Goal: Download file/media

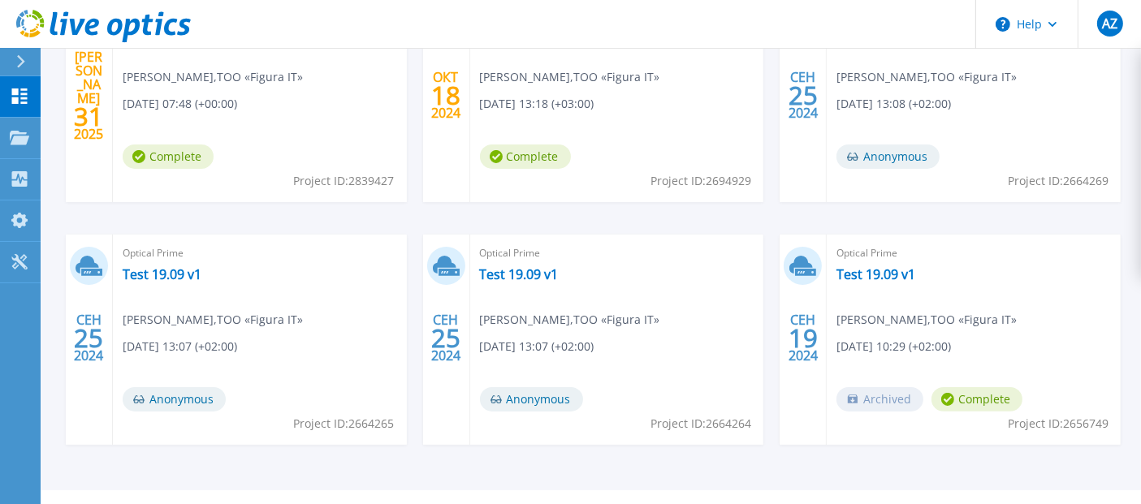
scroll to position [90, 0]
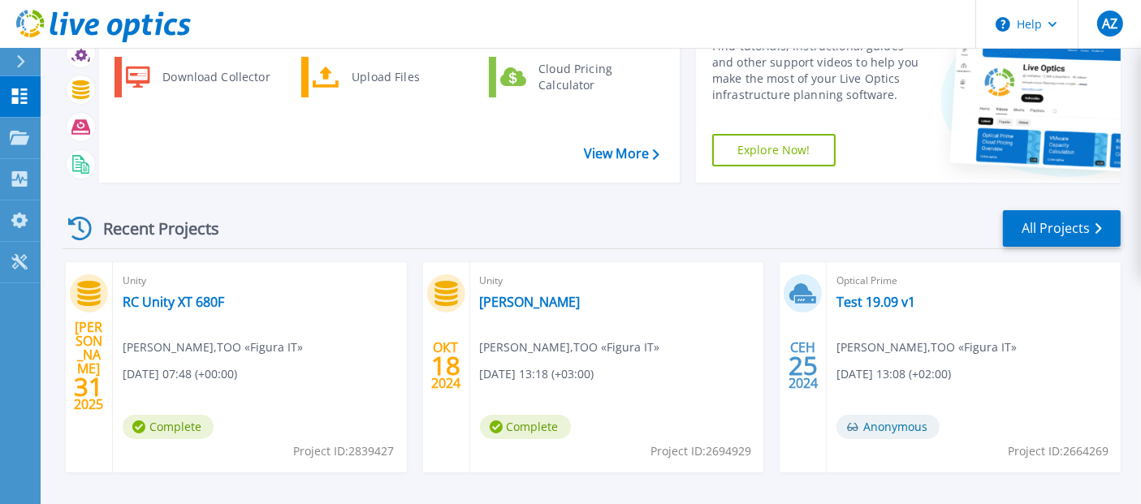
click at [23, 63] on icon at bounding box center [20, 61] width 9 height 13
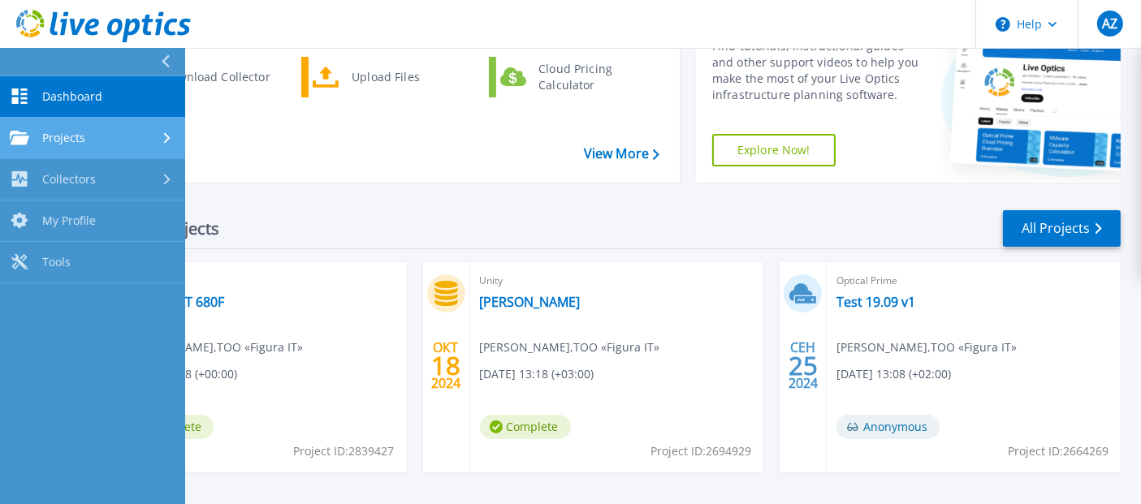
click at [104, 152] on link "Projects Projects" at bounding box center [92, 138] width 185 height 41
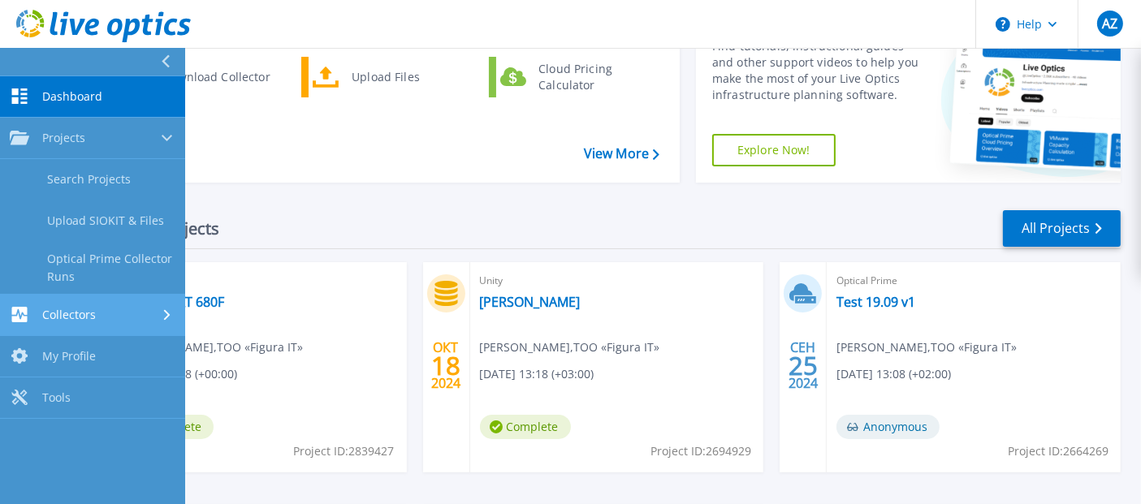
click at [118, 313] on div "Collectors" at bounding box center [93, 314] width 166 height 15
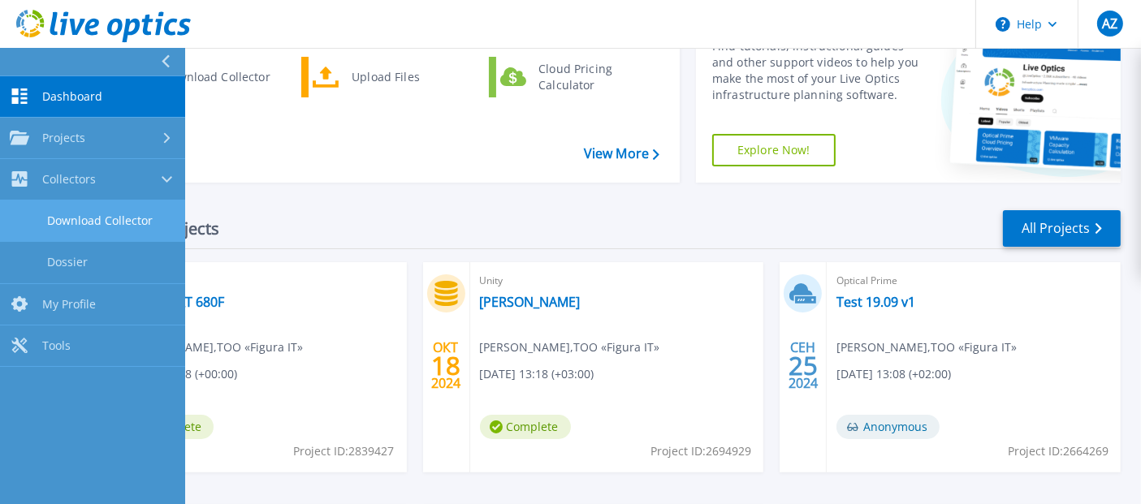
click at [111, 218] on link "Download Collector" at bounding box center [92, 221] width 185 height 41
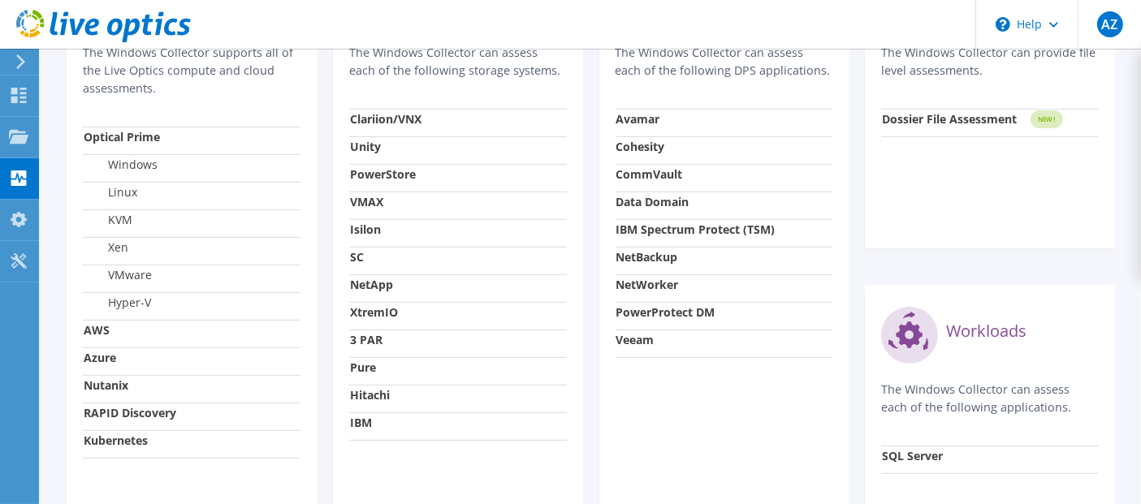
scroll to position [451, 0]
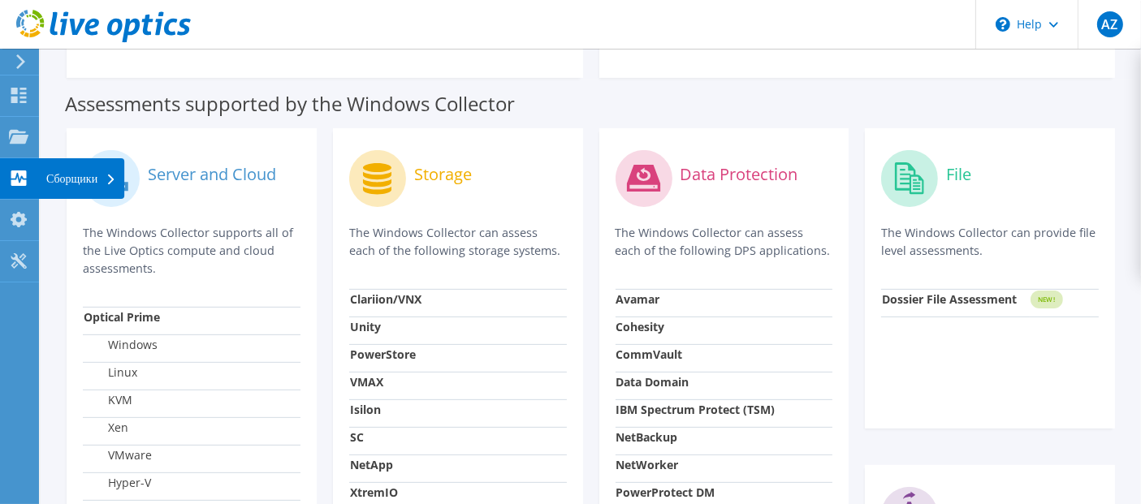
click at [23, 181] on use at bounding box center [18, 178] width 15 height 15
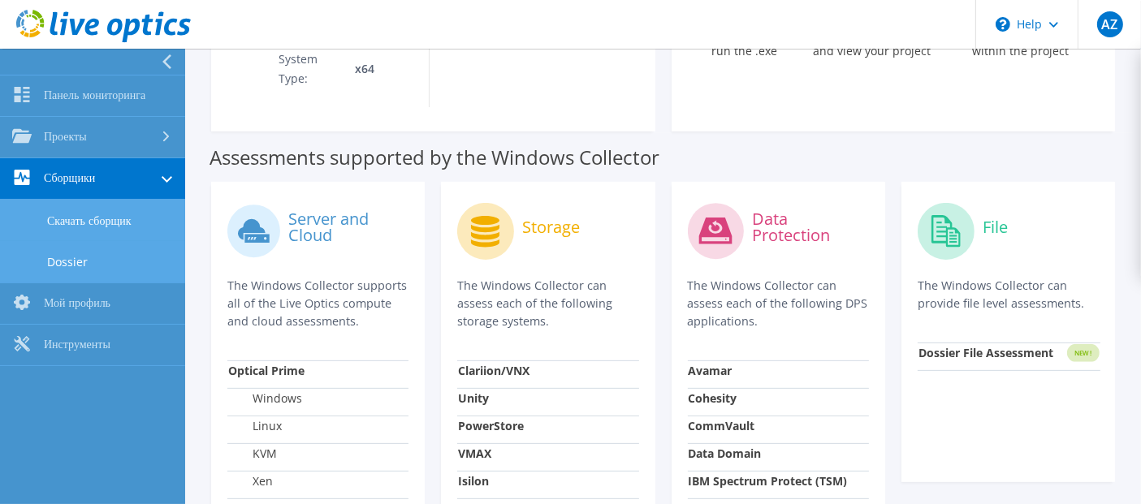
click at [66, 256] on link "Dossier" at bounding box center [92, 261] width 185 height 41
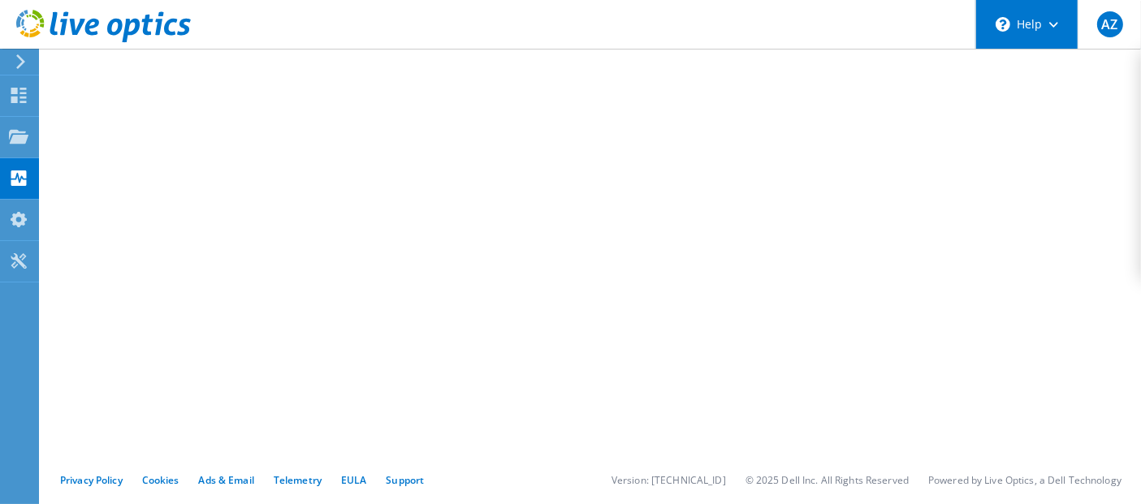
click at [1043, 22] on div "\n Help" at bounding box center [1026, 24] width 102 height 49
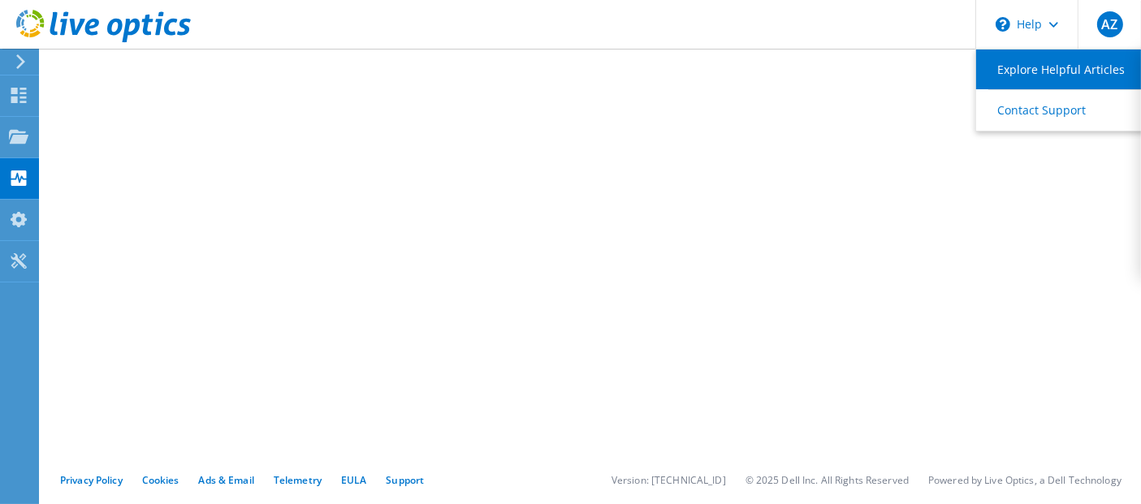
click at [1042, 77] on link "Explore Helpful Articles" at bounding box center [1066, 70] width 181 height 40
